Goal: Find specific page/section: Find specific page/section

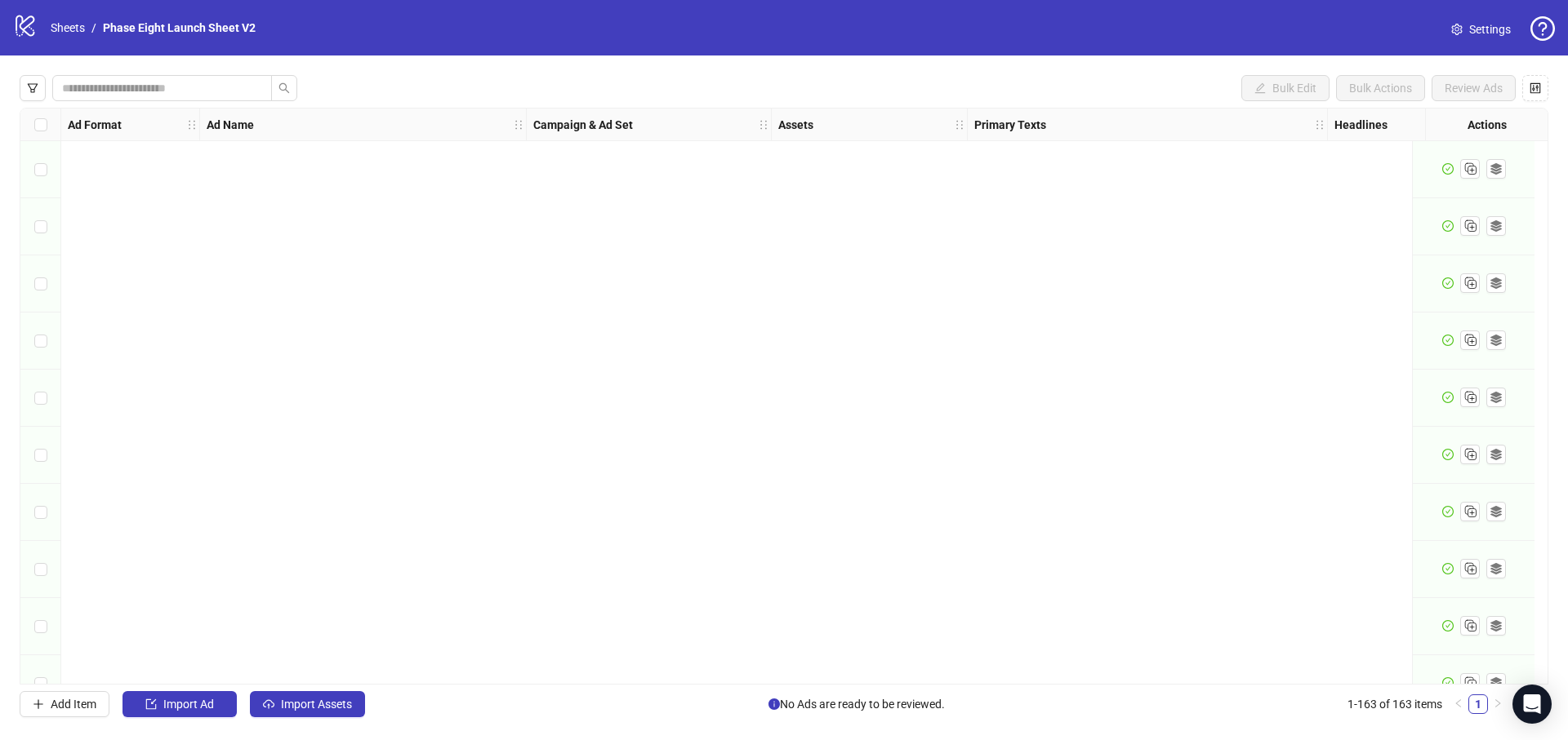
scroll to position [8778, 0]
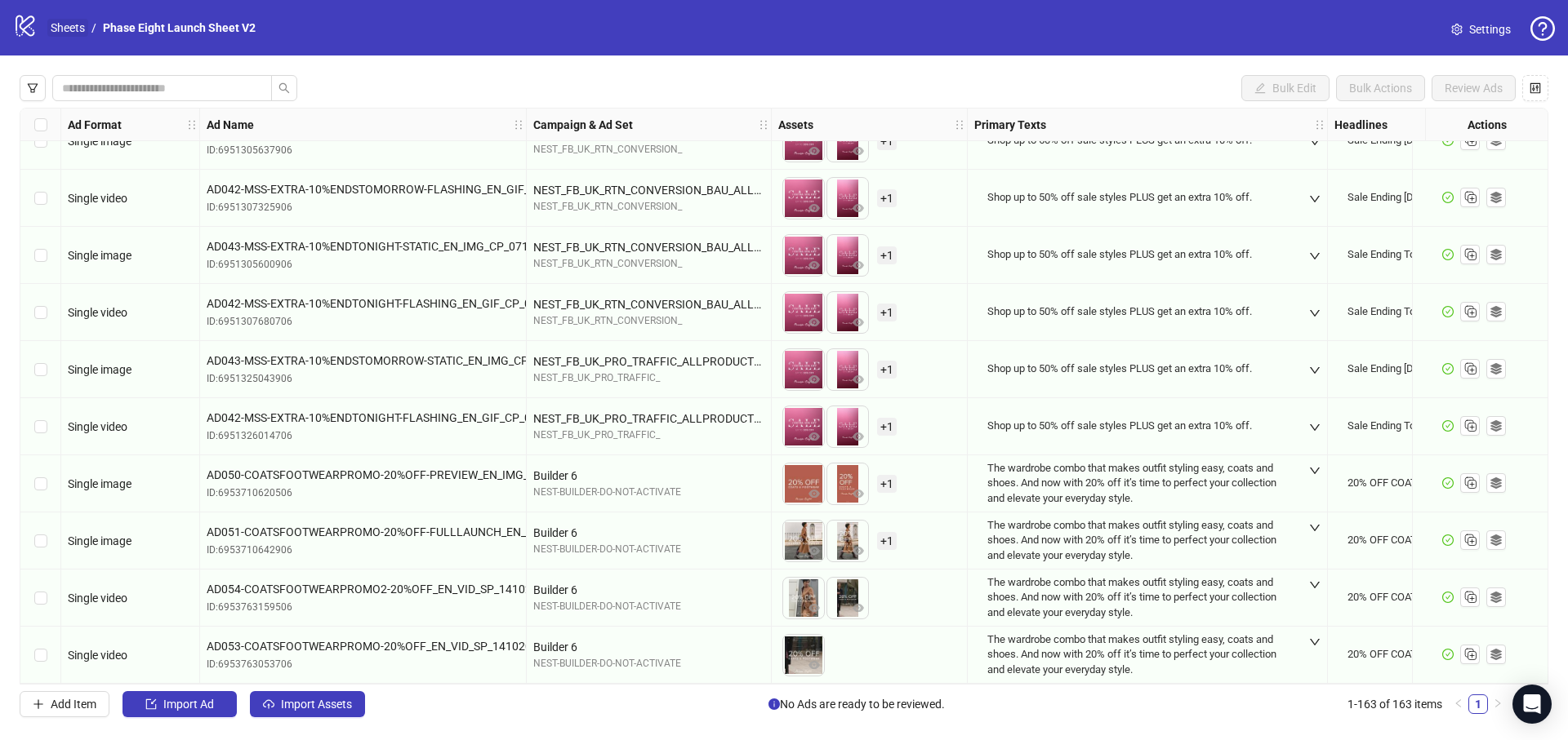
click at [55, 36] on link "Sheets" at bounding box center [67, 27] width 41 height 18
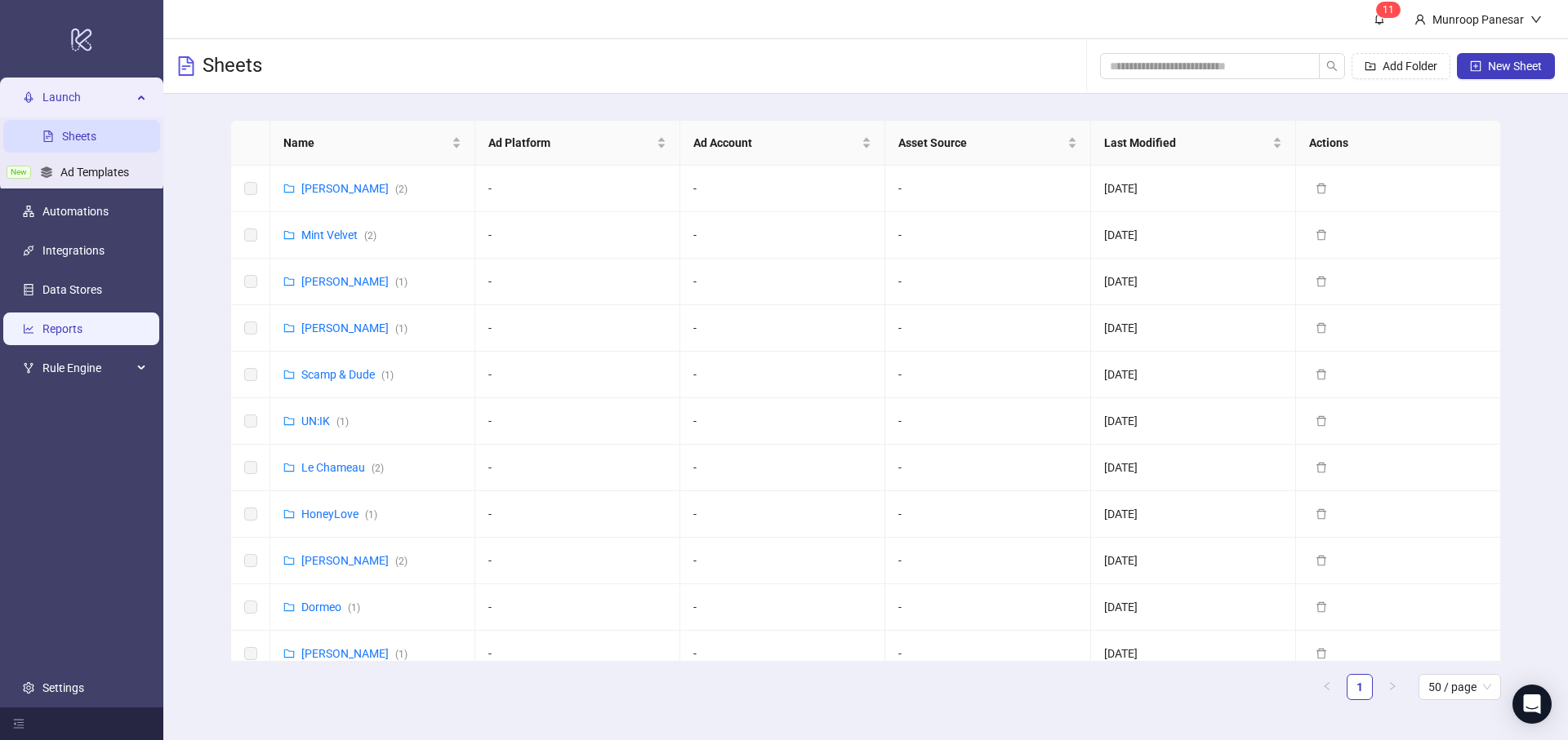
click at [82, 325] on link "Reports" at bounding box center [63, 329] width 40 height 13
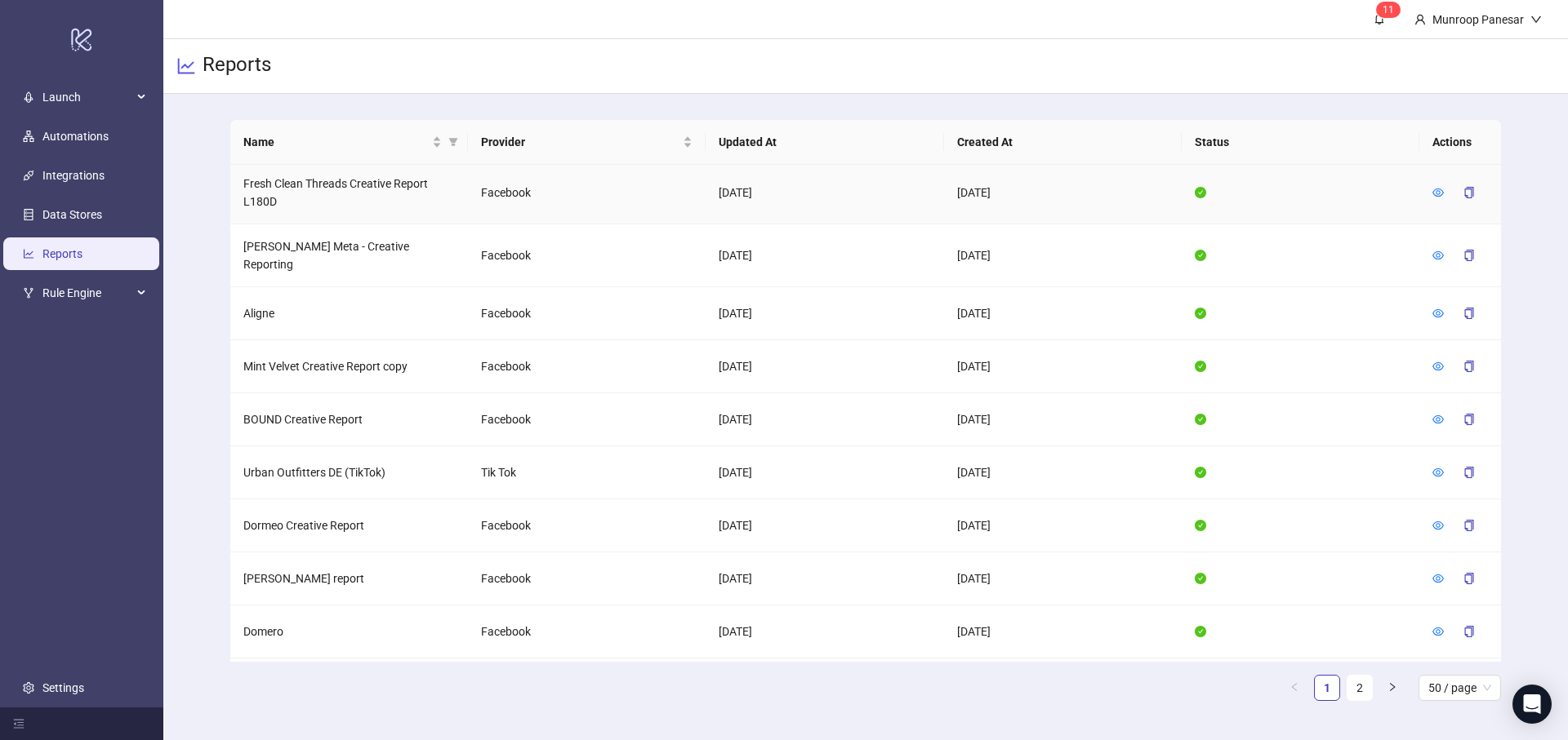
scroll to position [2195, 0]
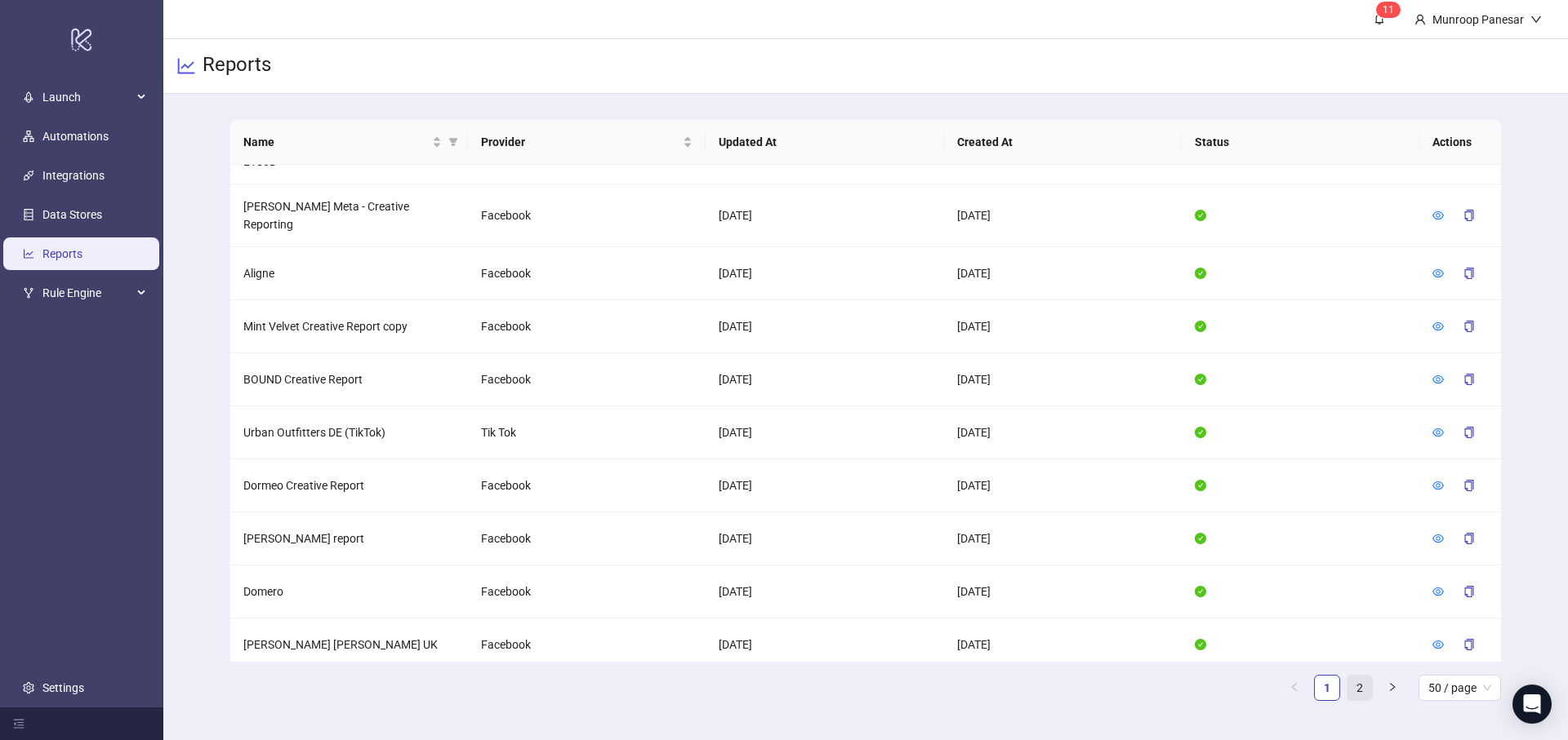
click at [1365, 685] on link "2" at bounding box center [1360, 688] width 24 height 24
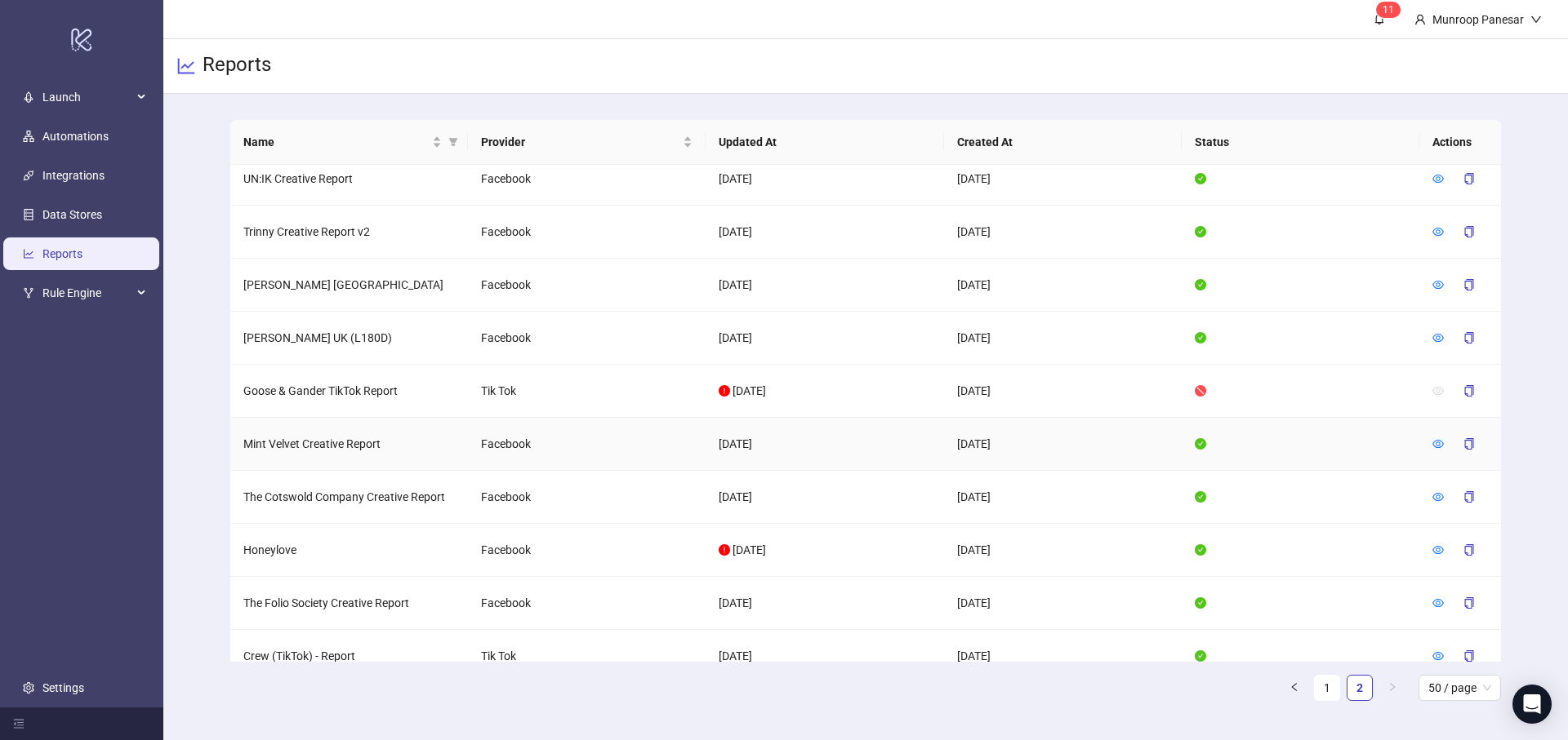
scroll to position [669, 0]
click at [394, 497] on td "The Cotswold Company Creative Report" at bounding box center [349, 496] width 238 height 53
click at [1434, 494] on icon "eye" at bounding box center [1439, 496] width 12 height 12
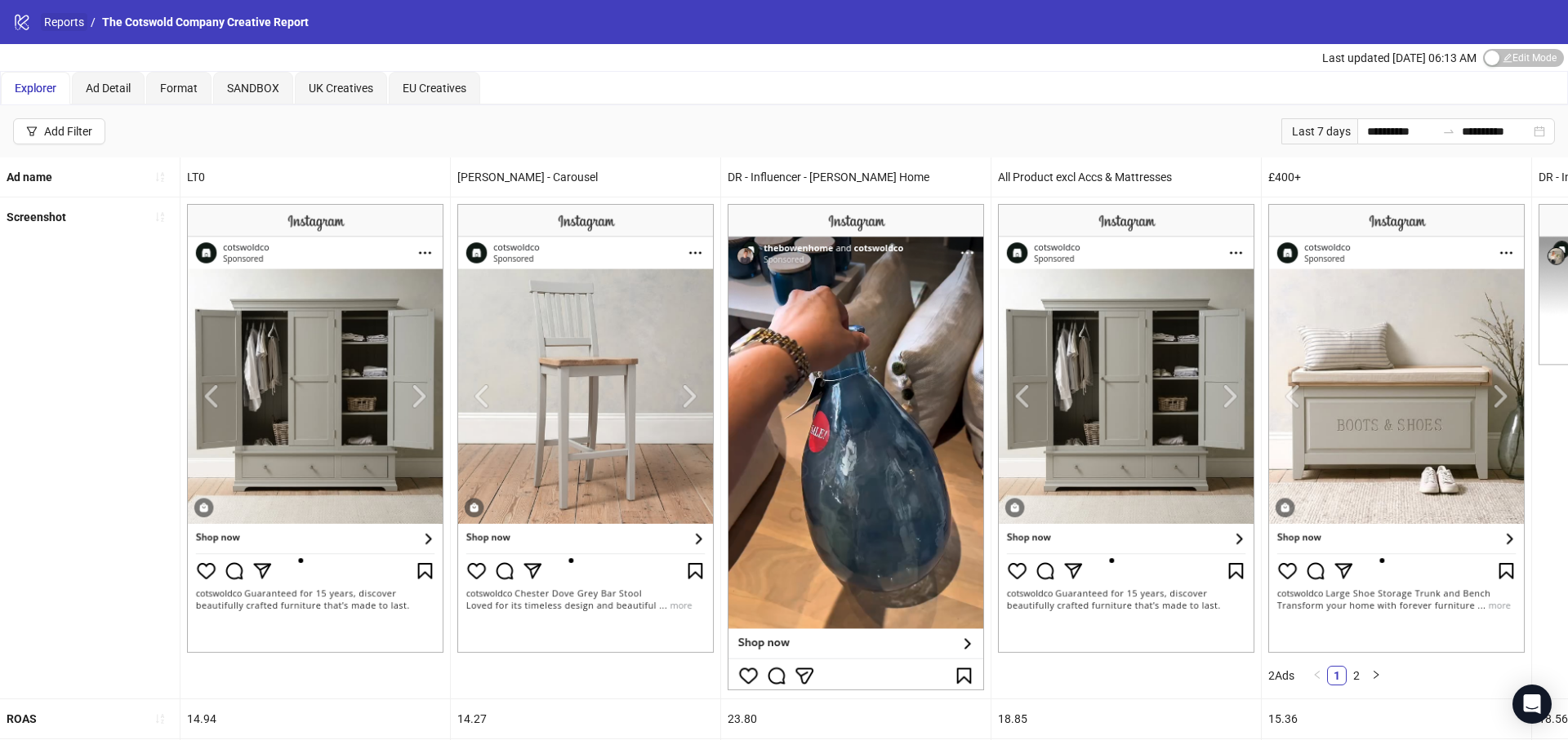
click at [72, 26] on link "Reports" at bounding box center [64, 22] width 46 height 18
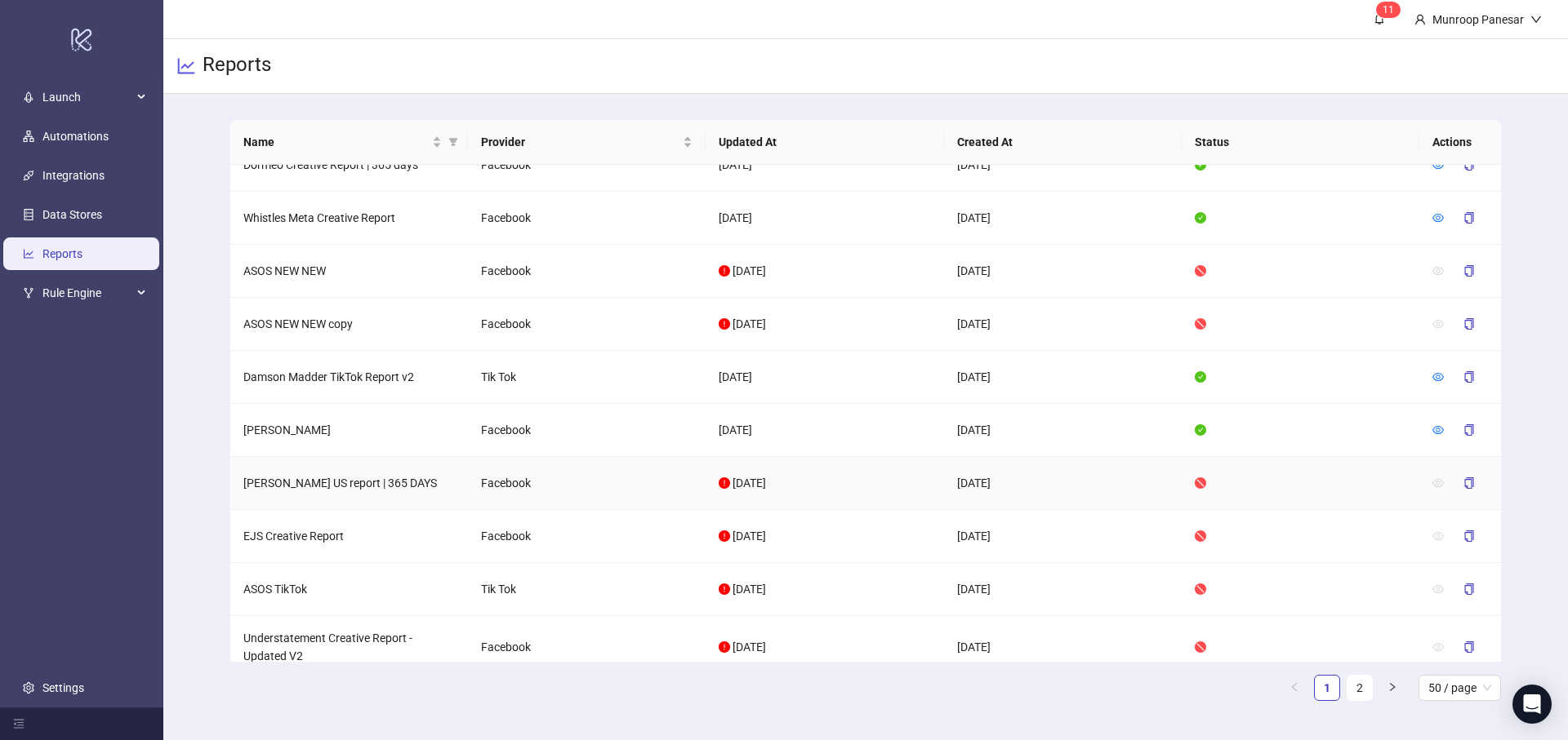
scroll to position [503, 0]
click at [1448, 222] on div at bounding box center [1460, 218] width 55 height 26
click at [1439, 217] on icon "eye" at bounding box center [1439, 219] width 12 height 12
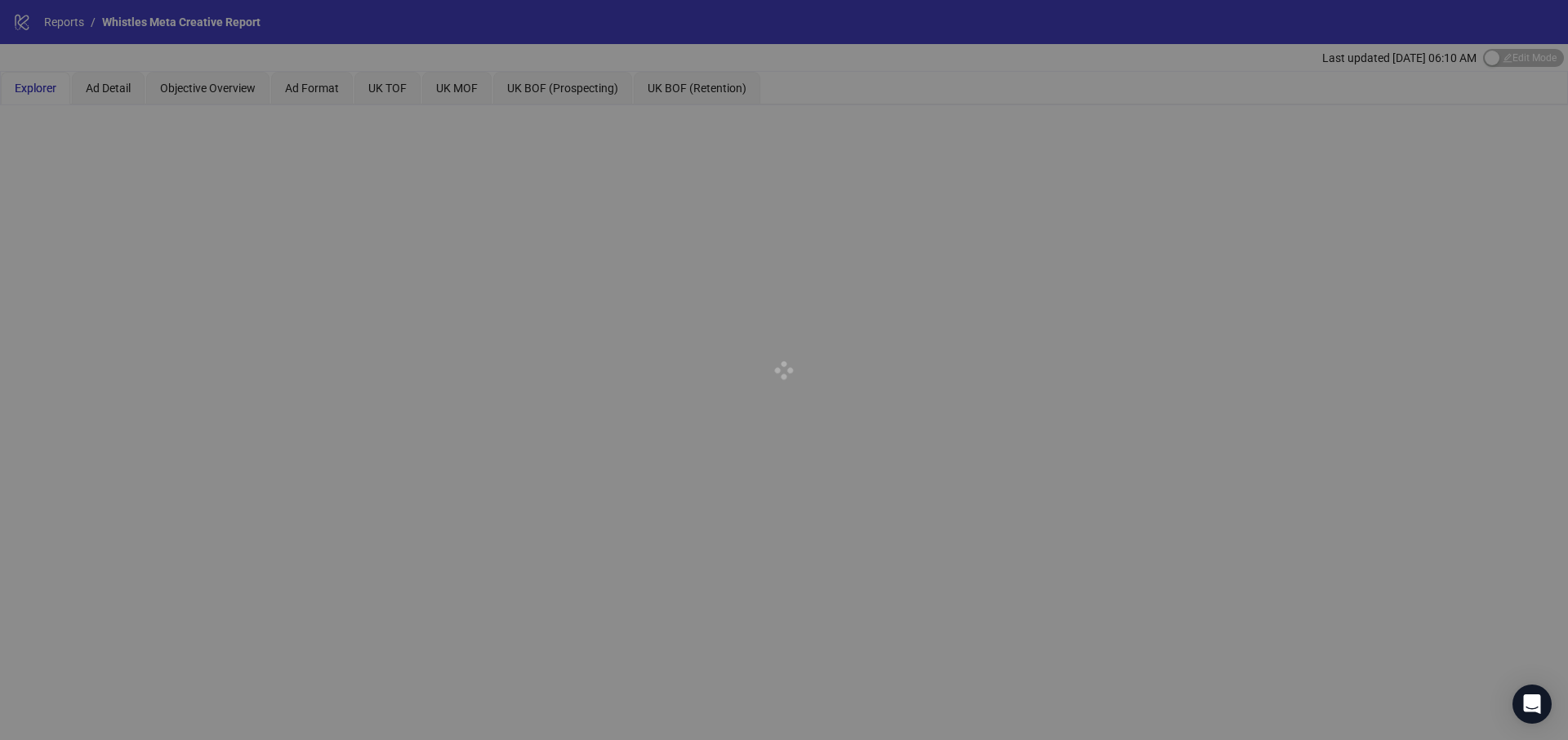
click at [407, 85] on div at bounding box center [784, 370] width 1568 height 740
click at [397, 85] on div at bounding box center [784, 370] width 1568 height 740
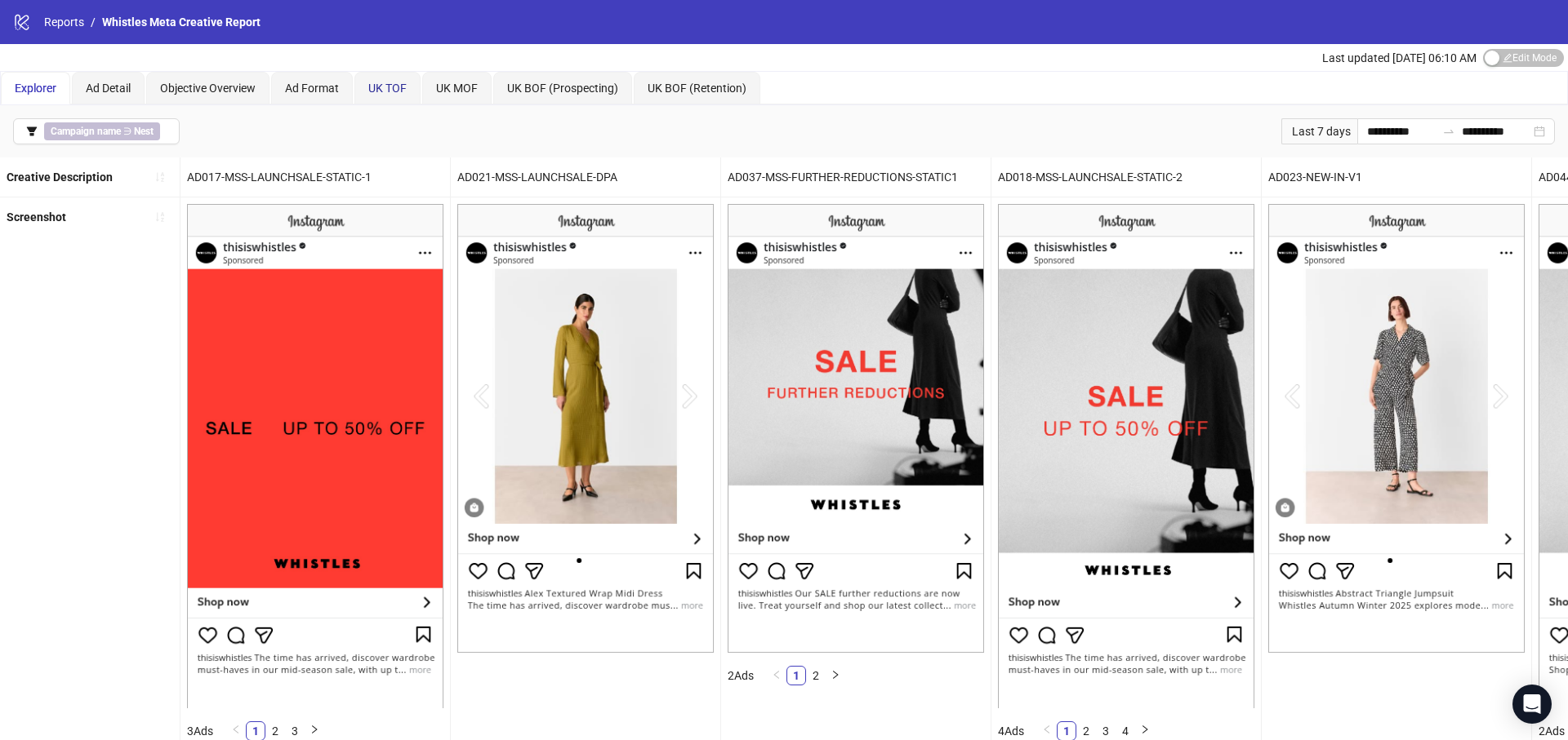
click at [399, 87] on span "UK TOF" at bounding box center [387, 88] width 39 height 13
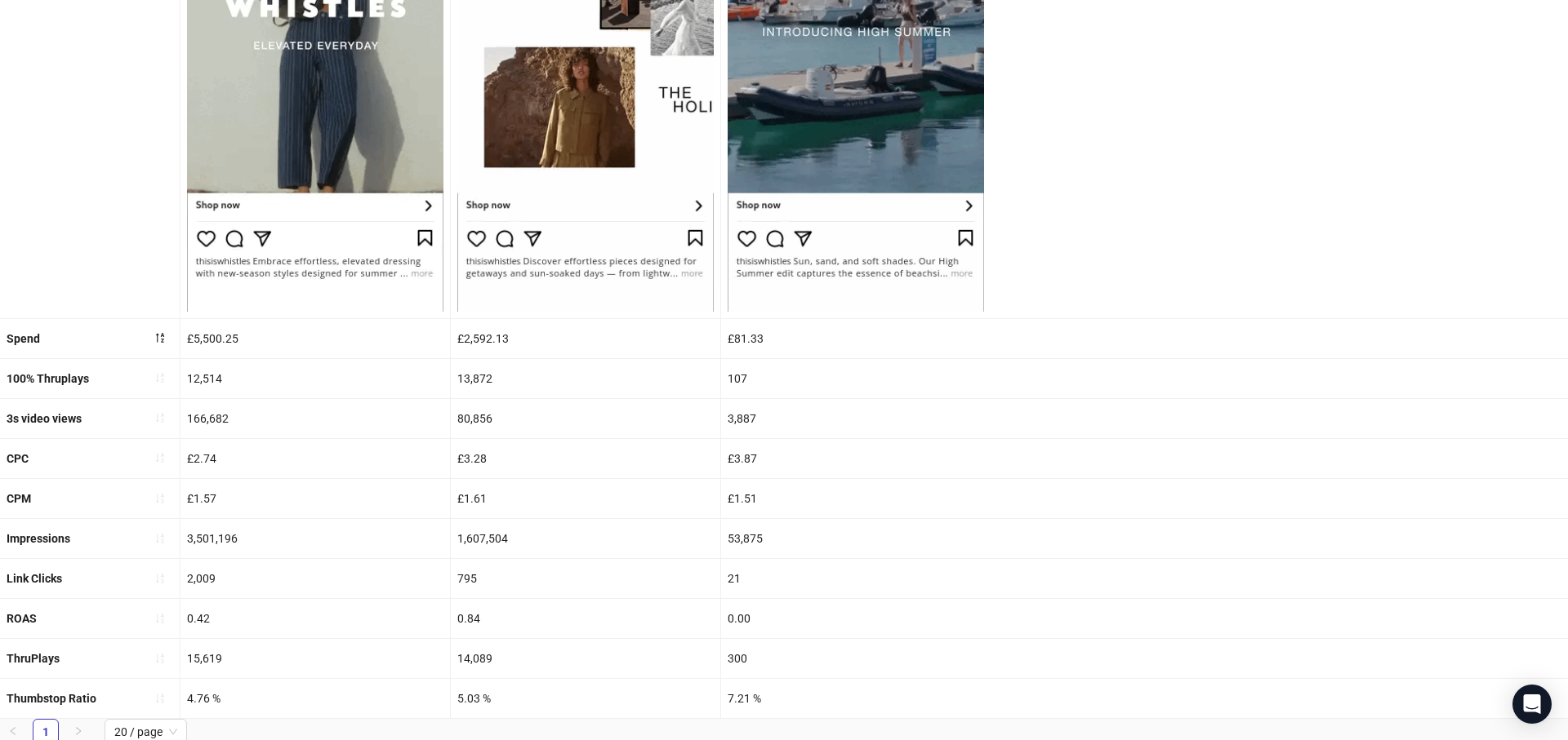
scroll to position [442, 0]
